Goal: Task Accomplishment & Management: Manage account settings

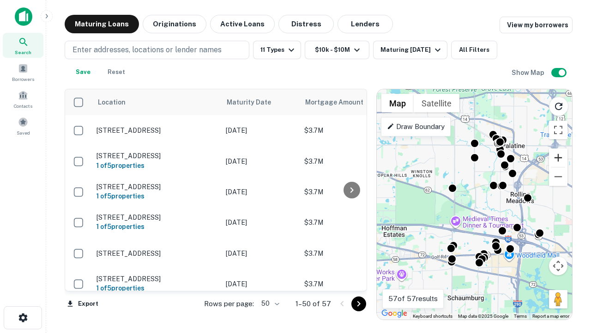
click at [558, 158] on button "Zoom in" at bounding box center [558, 157] width 18 height 18
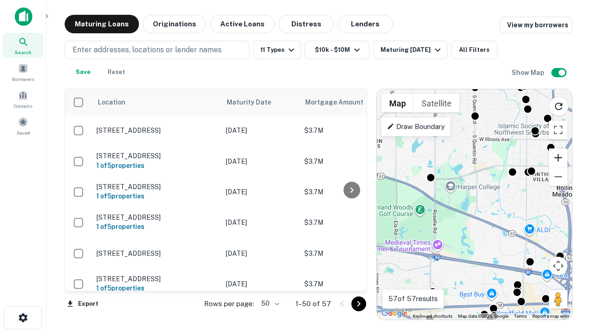
click at [558, 158] on button "Zoom in" at bounding box center [558, 157] width 18 height 18
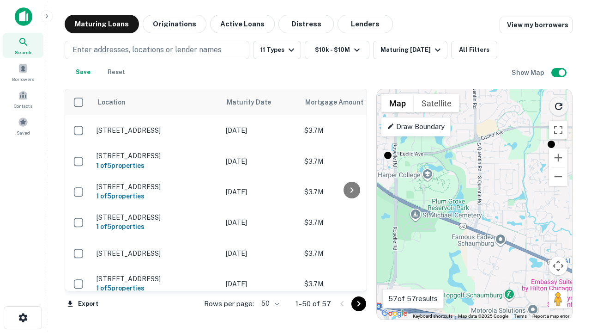
click at [559, 104] on icon "Reload search area" at bounding box center [558, 106] width 11 height 11
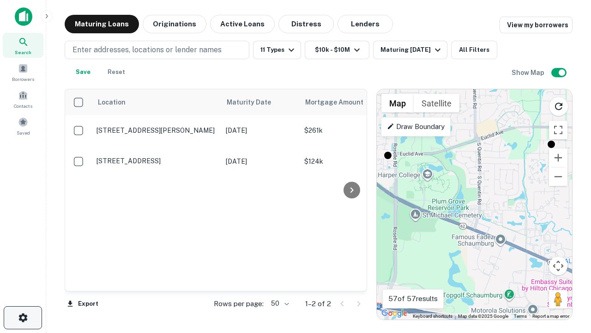
click at [23, 317] on icon "button" at bounding box center [23, 317] width 11 height 11
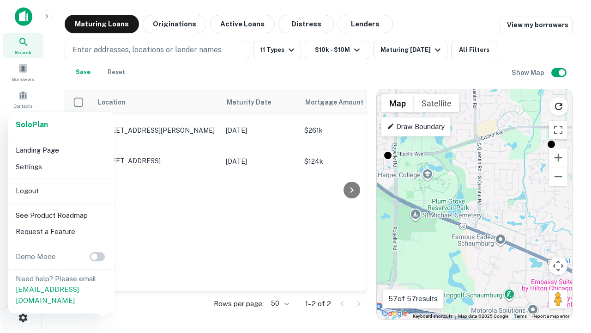
click at [61, 190] on li "Logout" at bounding box center [61, 190] width 99 height 17
